Goal: Task Accomplishment & Management: Manage account settings

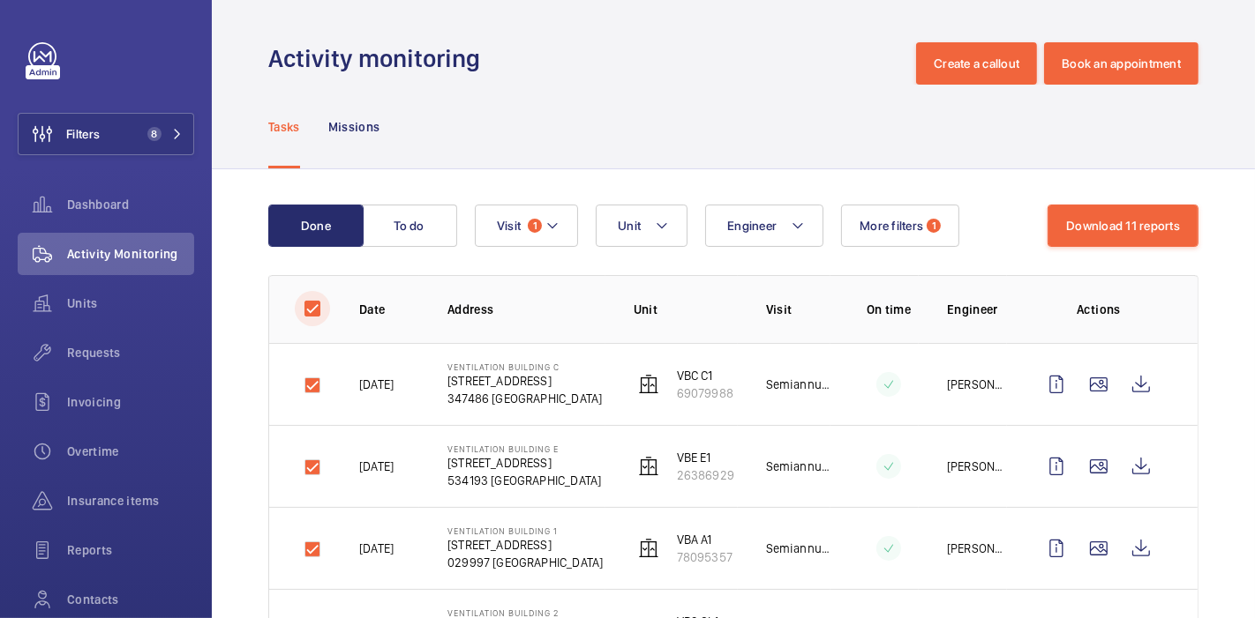
click at [303, 309] on input "checkbox" at bounding box center [312, 308] width 35 height 35
checkbox input "false"
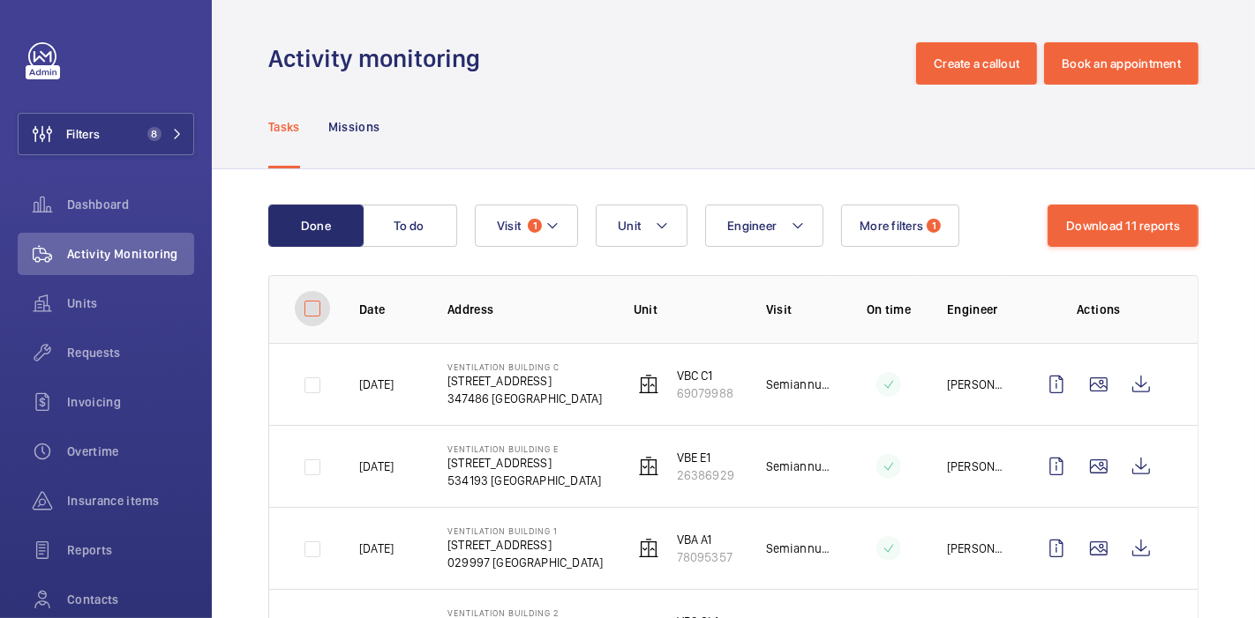
checkbox input "false"
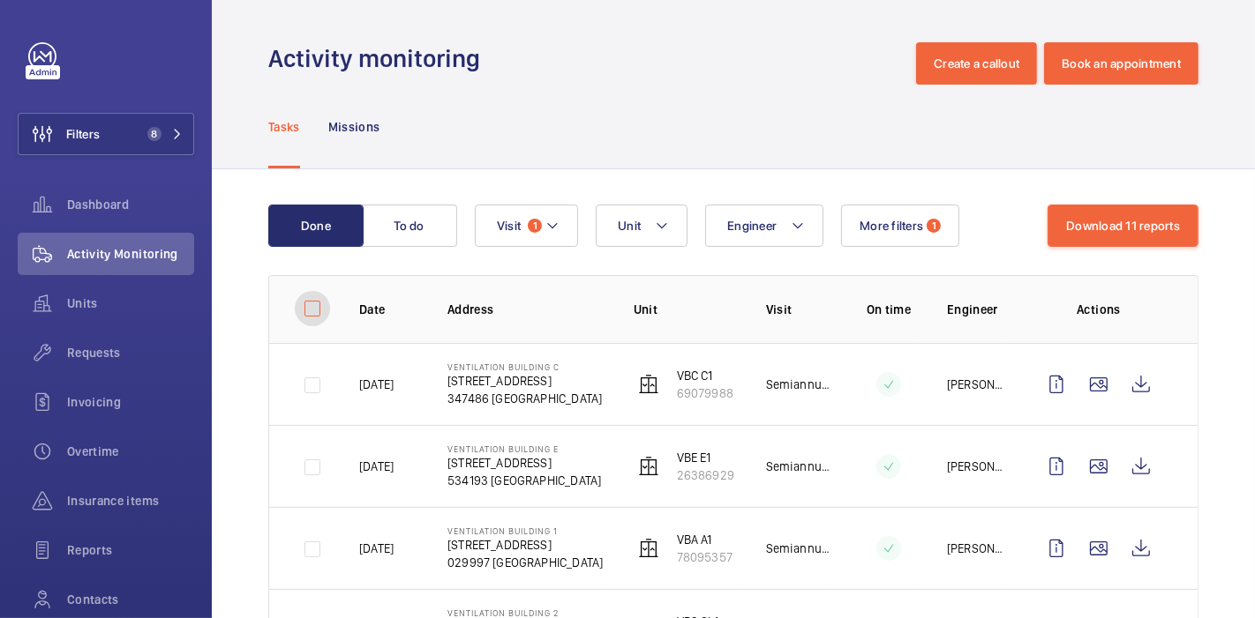
checkbox input "false"
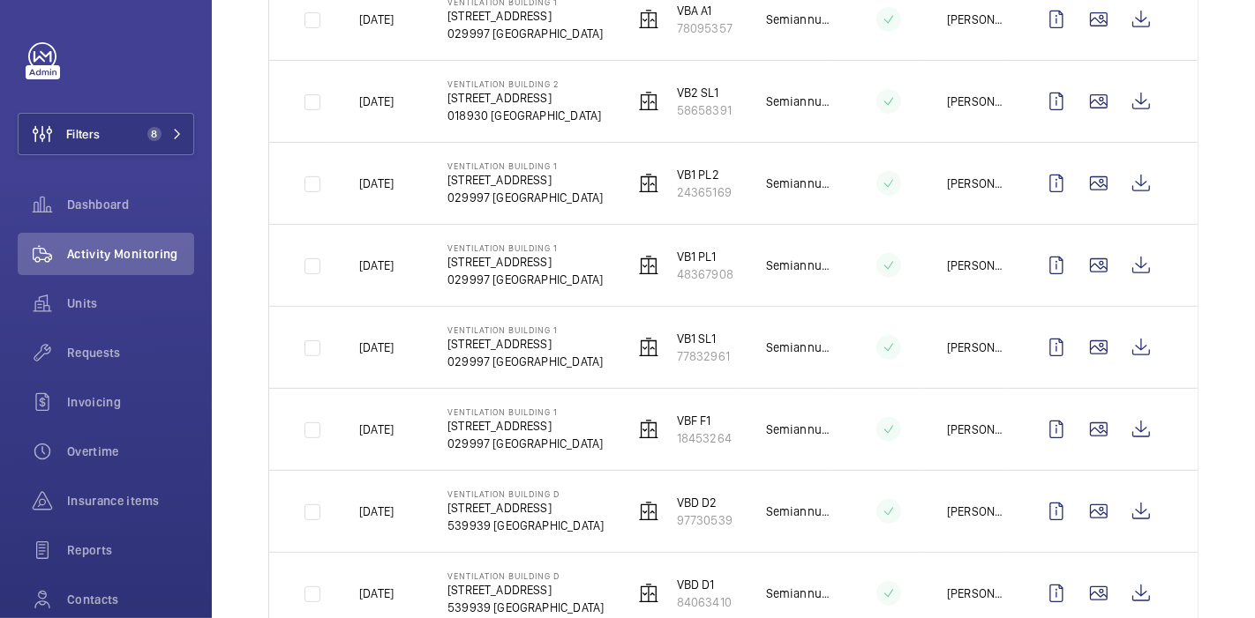
scroll to position [665, 0]
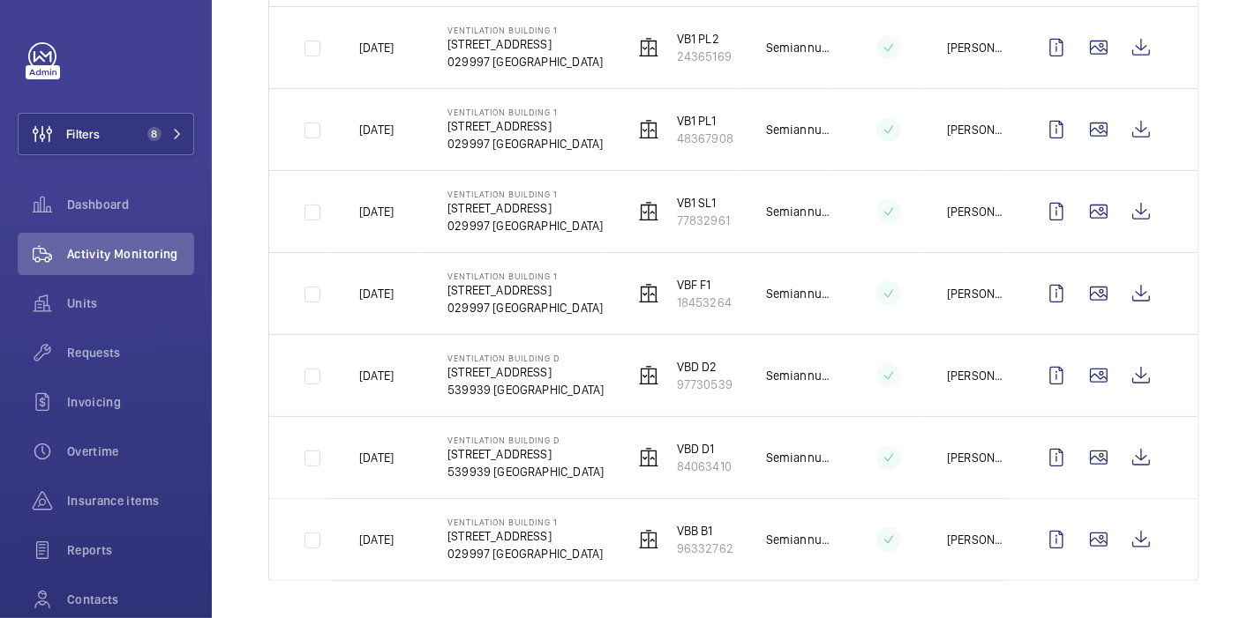
drag, startPoint x: 765, startPoint y: 413, endPoint x: 1220, endPoint y: 196, distance: 504.3
click at [1220, 196] on div "Done To do Engineer Unit Visit 1 More filters 1 1 – 11 of 11 Date Address Unit …" at bounding box center [733, 64] width 1043 height 1120
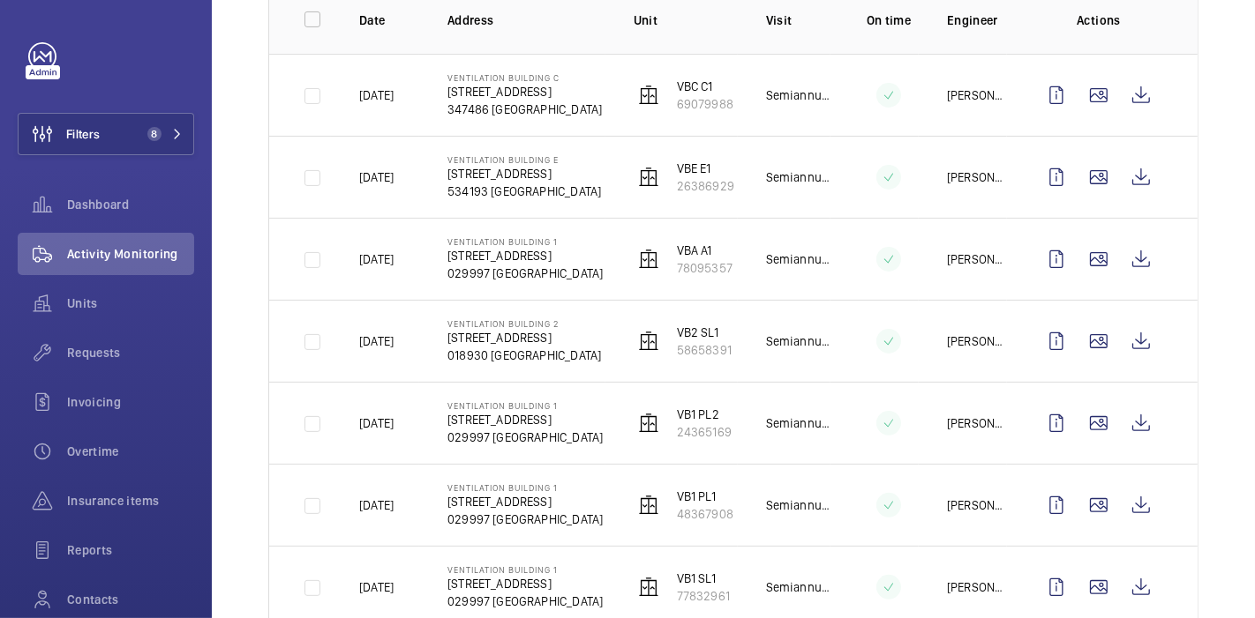
scroll to position [249, 0]
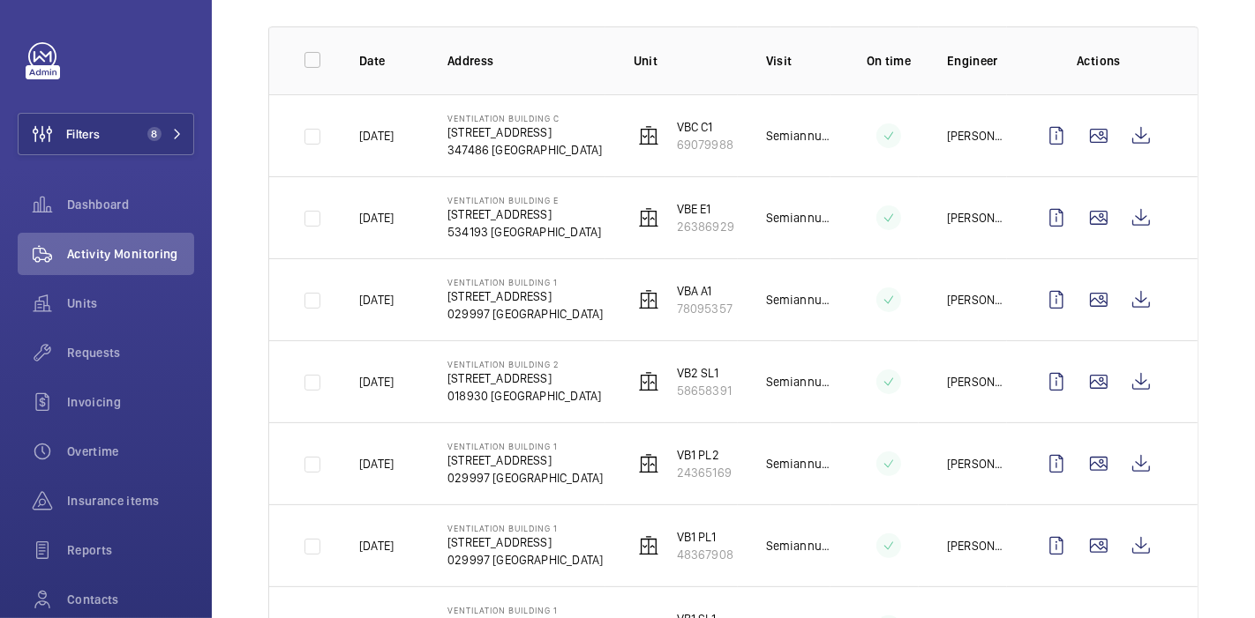
click at [231, 274] on div "Done To do Engineer Unit Visit 1 More filters 1 1 – 11 of 11 Date Address Unit …" at bounding box center [733, 481] width 1043 height 1120
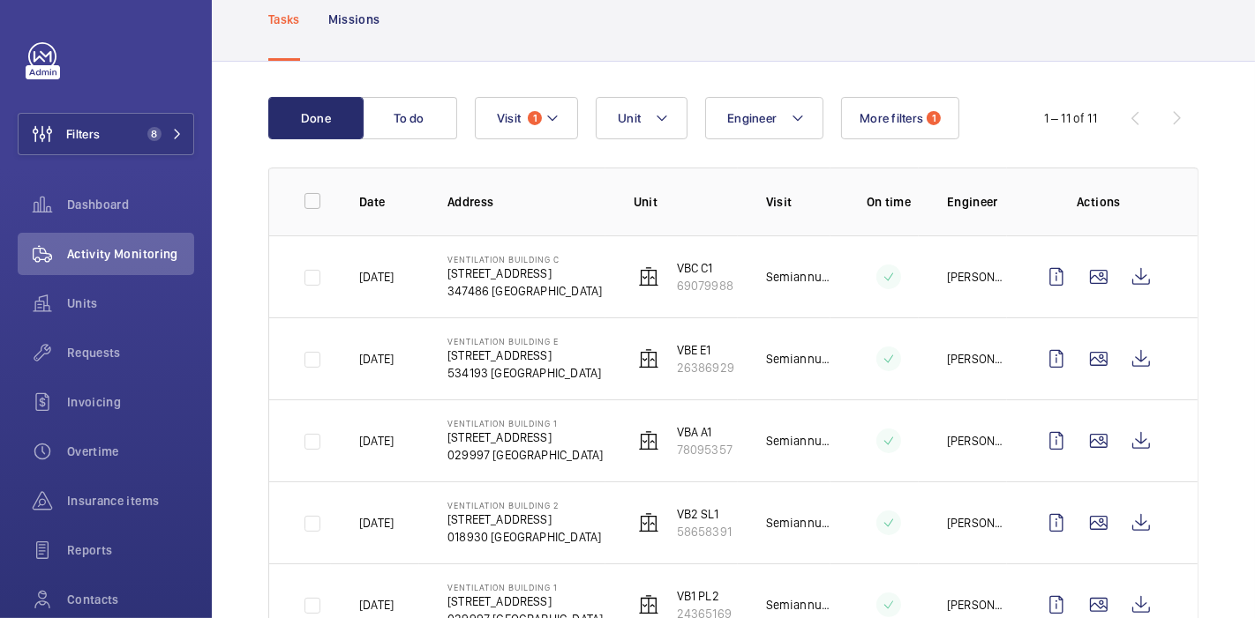
scroll to position [0, 0]
